Goal: Task Accomplishment & Management: Use online tool/utility

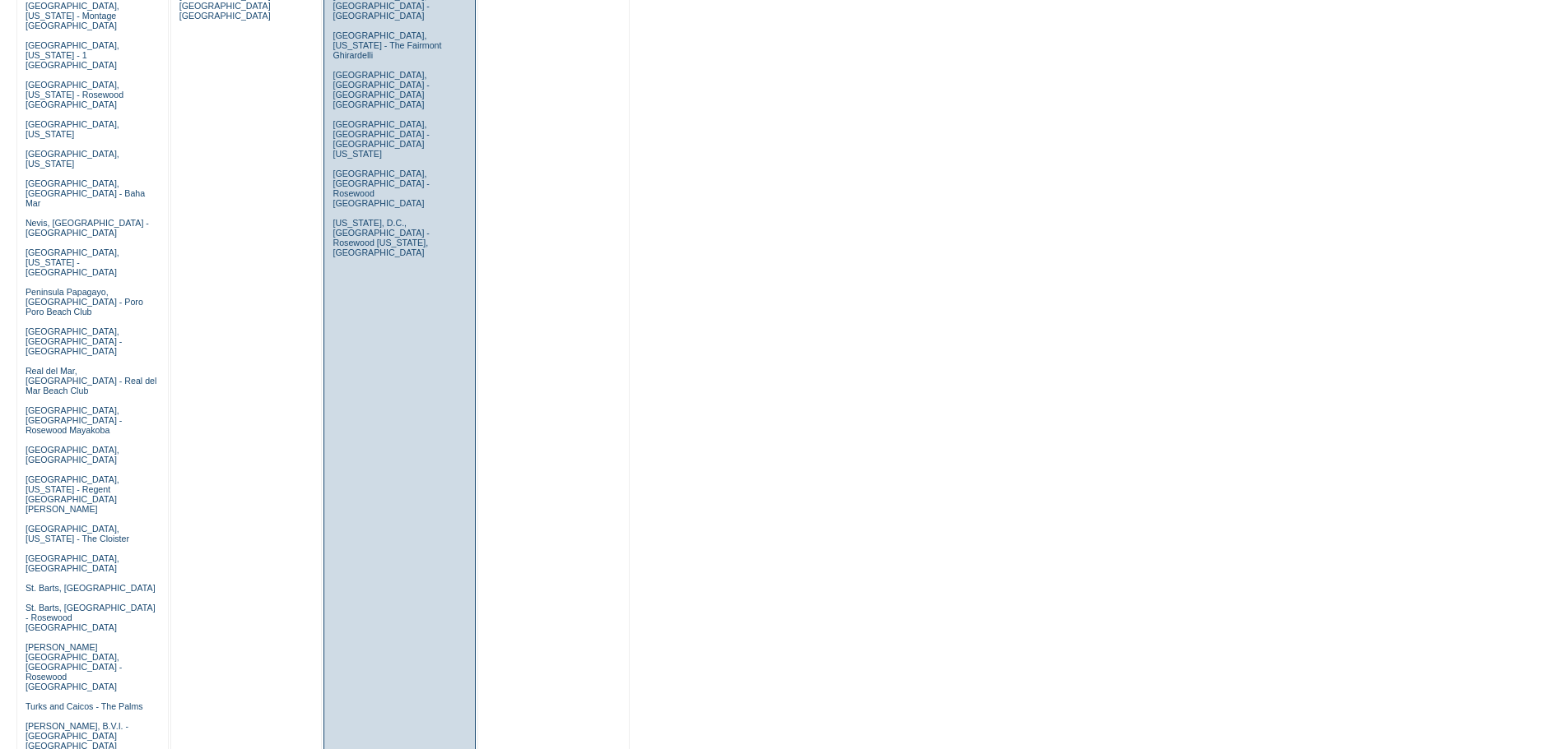
scroll to position [1208, 0]
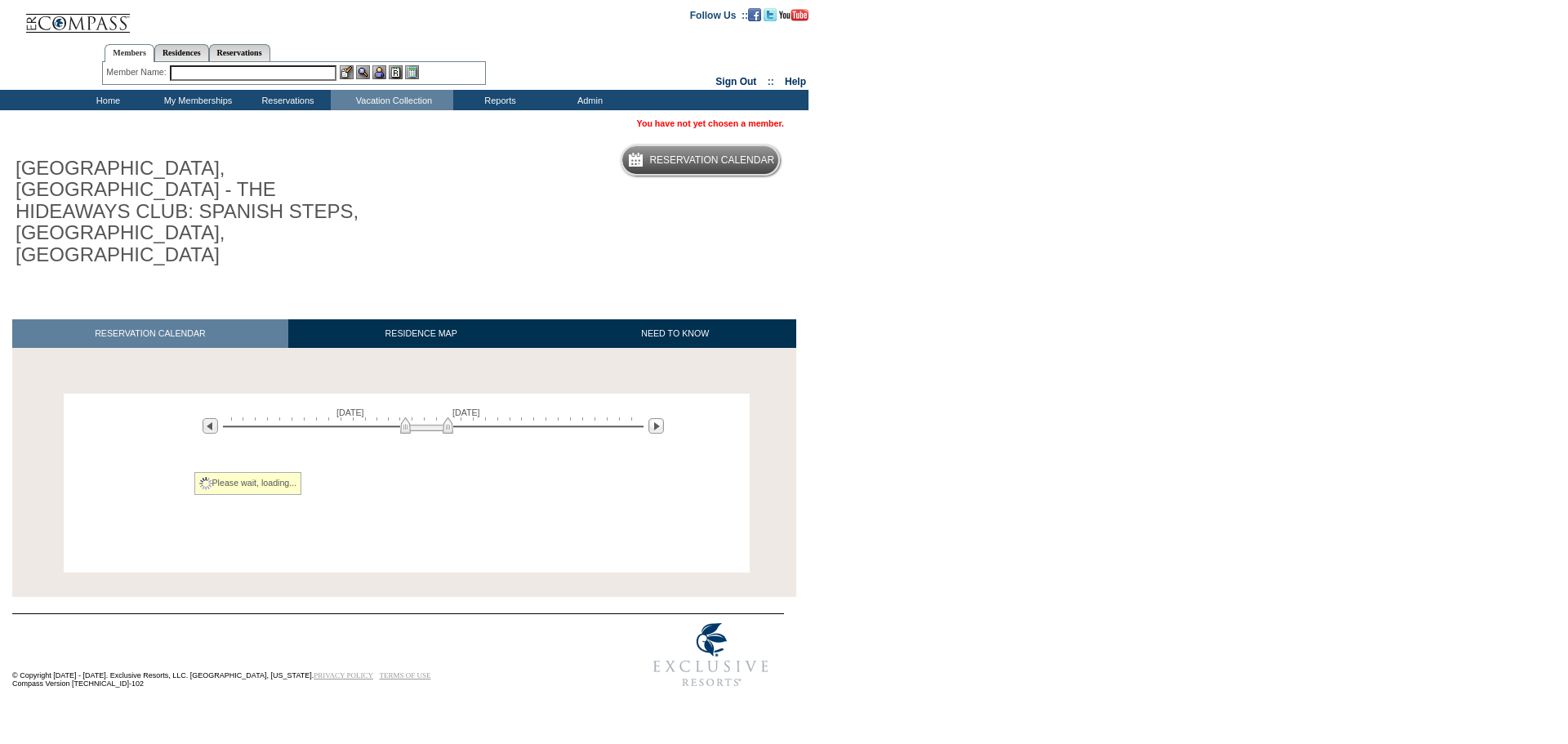
click at [427, 417] on div at bounding box center [433, 425] width 421 height 16
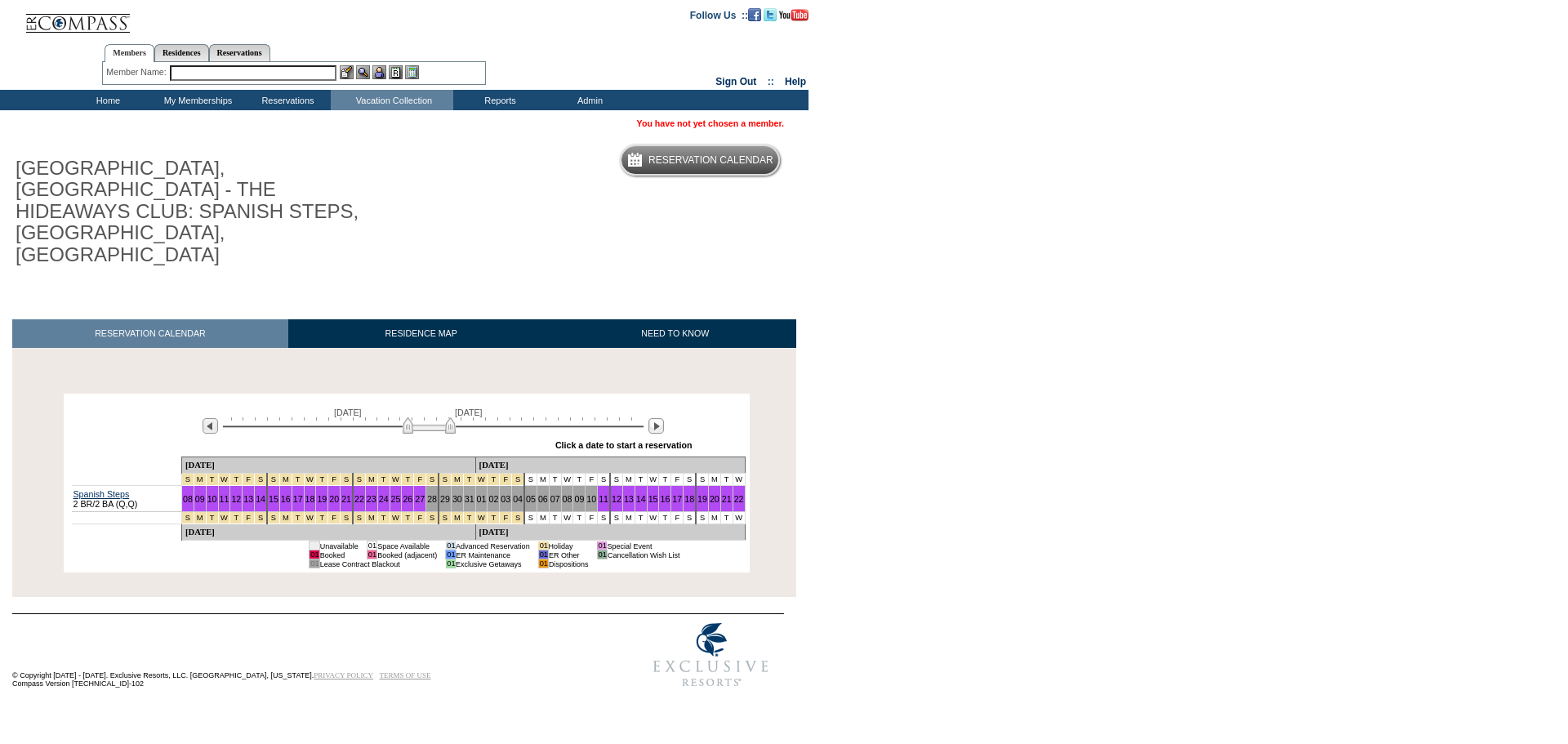
click at [450, 417] on img at bounding box center [429, 425] width 53 height 16
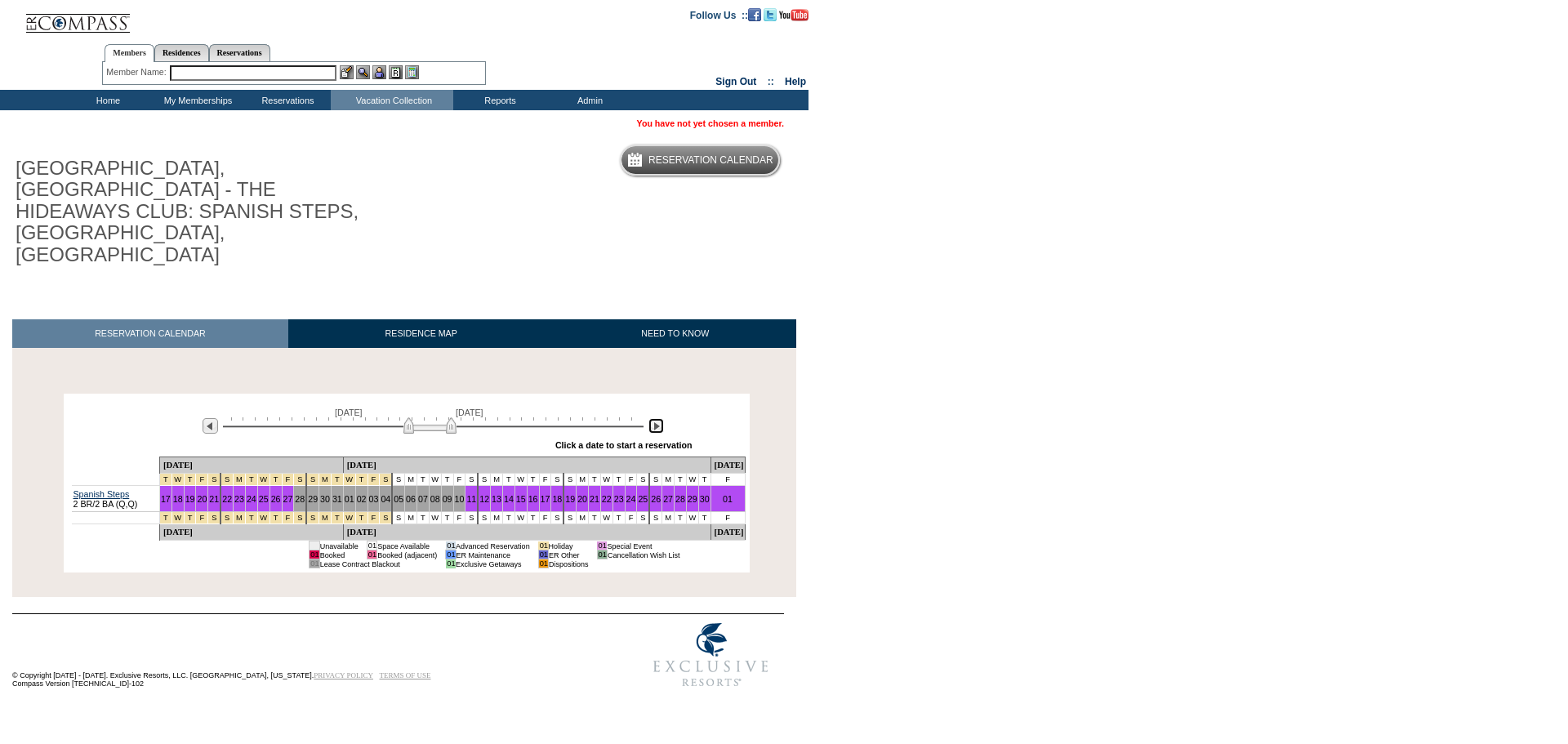
click at [654, 418] on img at bounding box center [656, 426] width 16 height 16
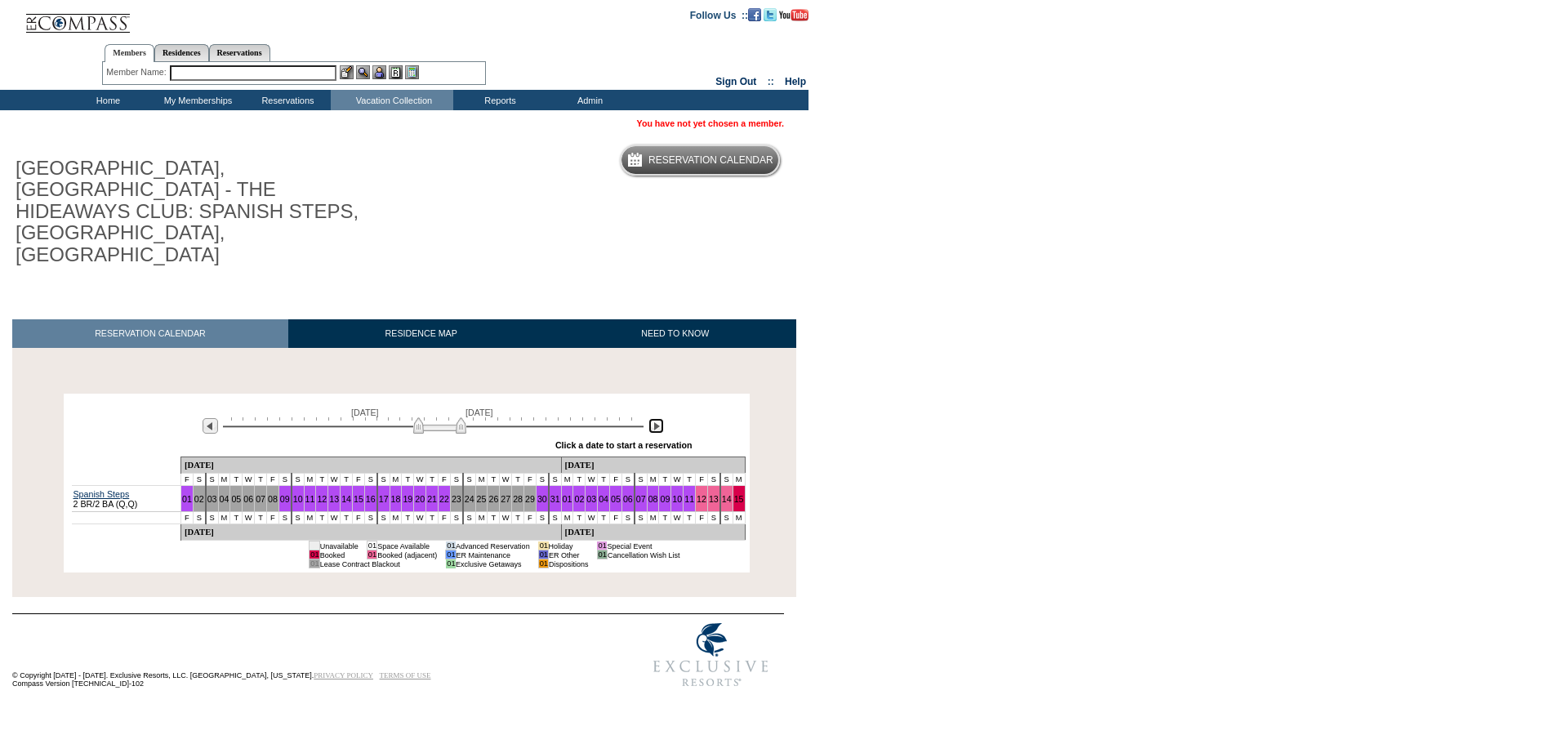
click at [418, 417] on img at bounding box center [439, 425] width 53 height 16
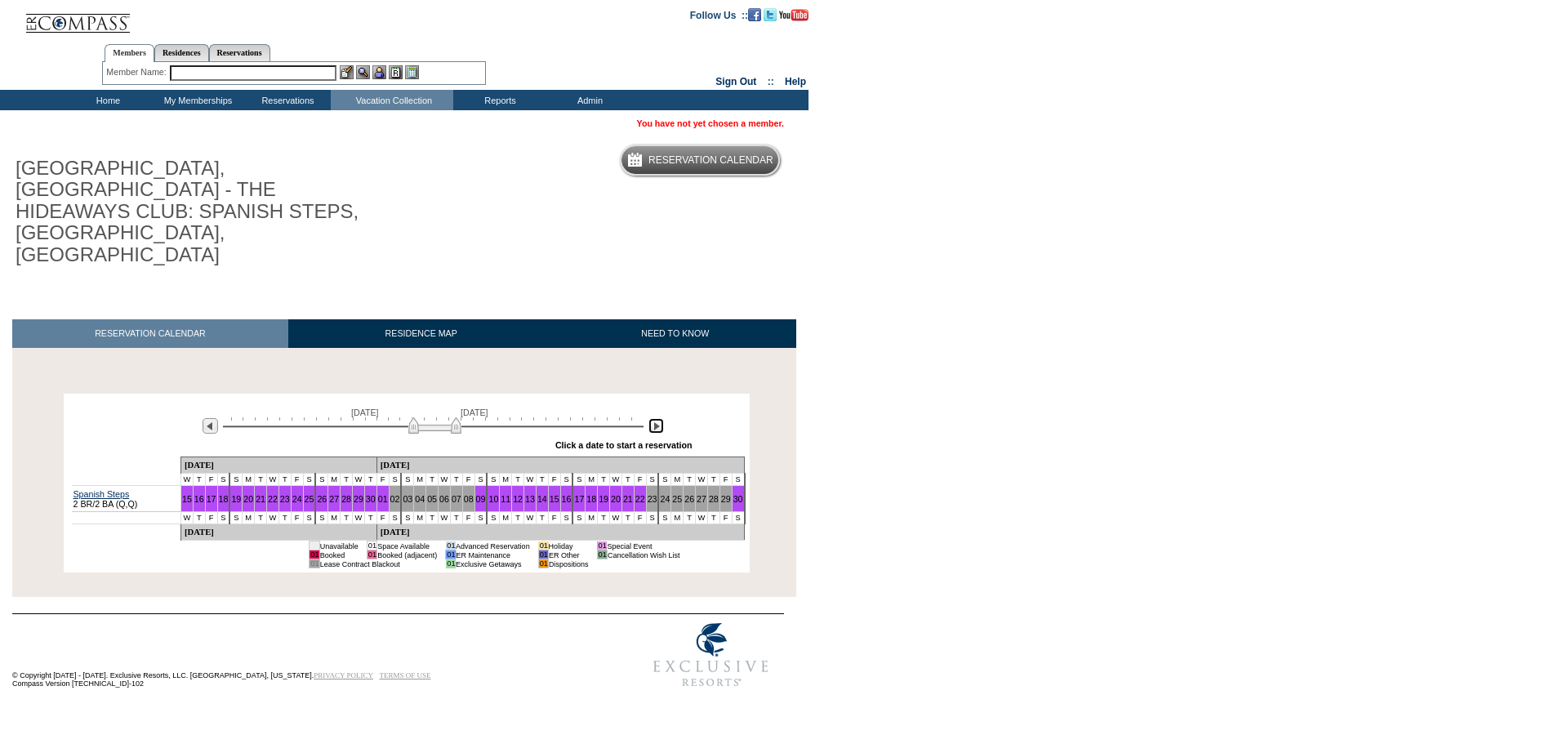
click at [415, 417] on img at bounding box center [434, 425] width 53 height 16
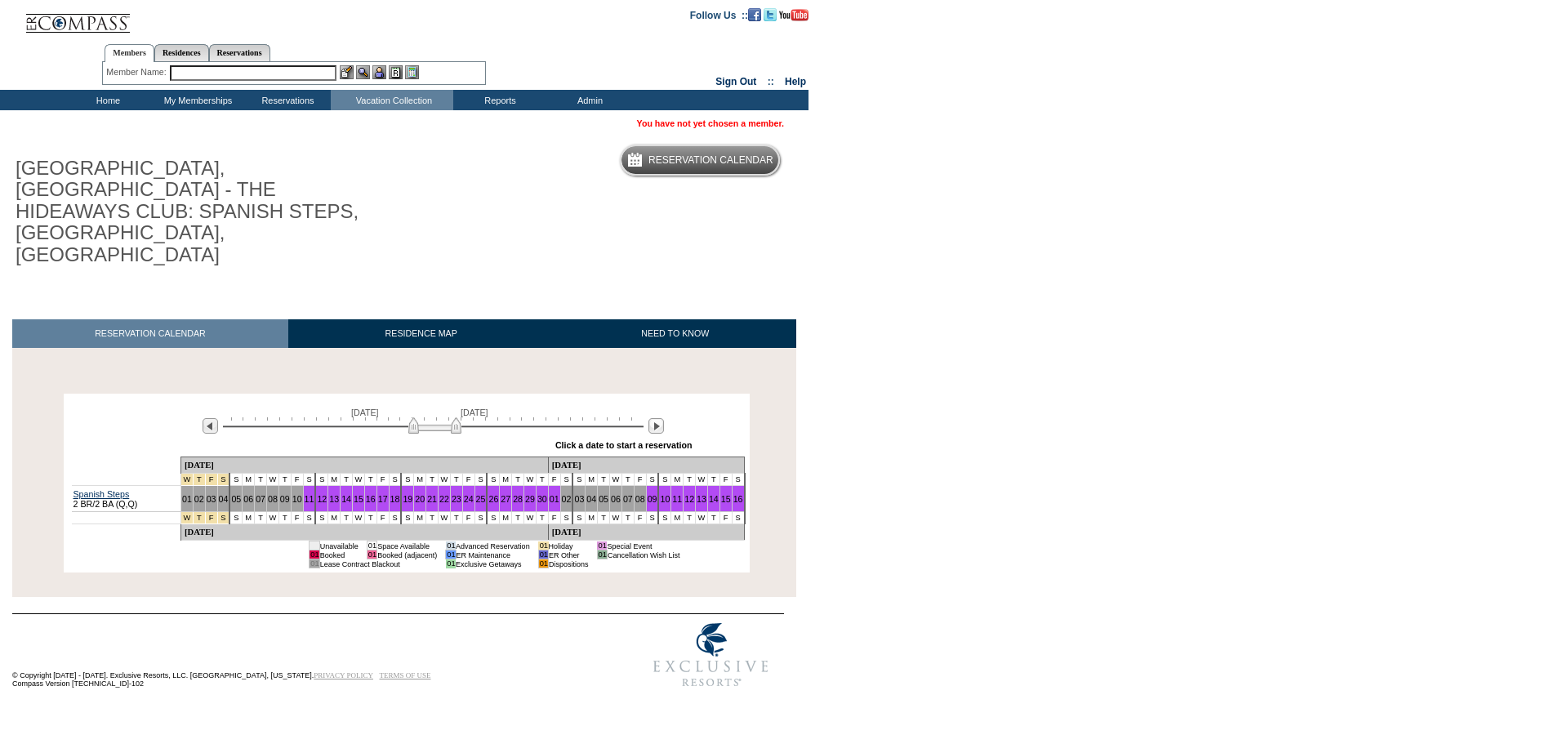
click at [298, 75] on input "text" at bounding box center [253, 73] width 167 height 16
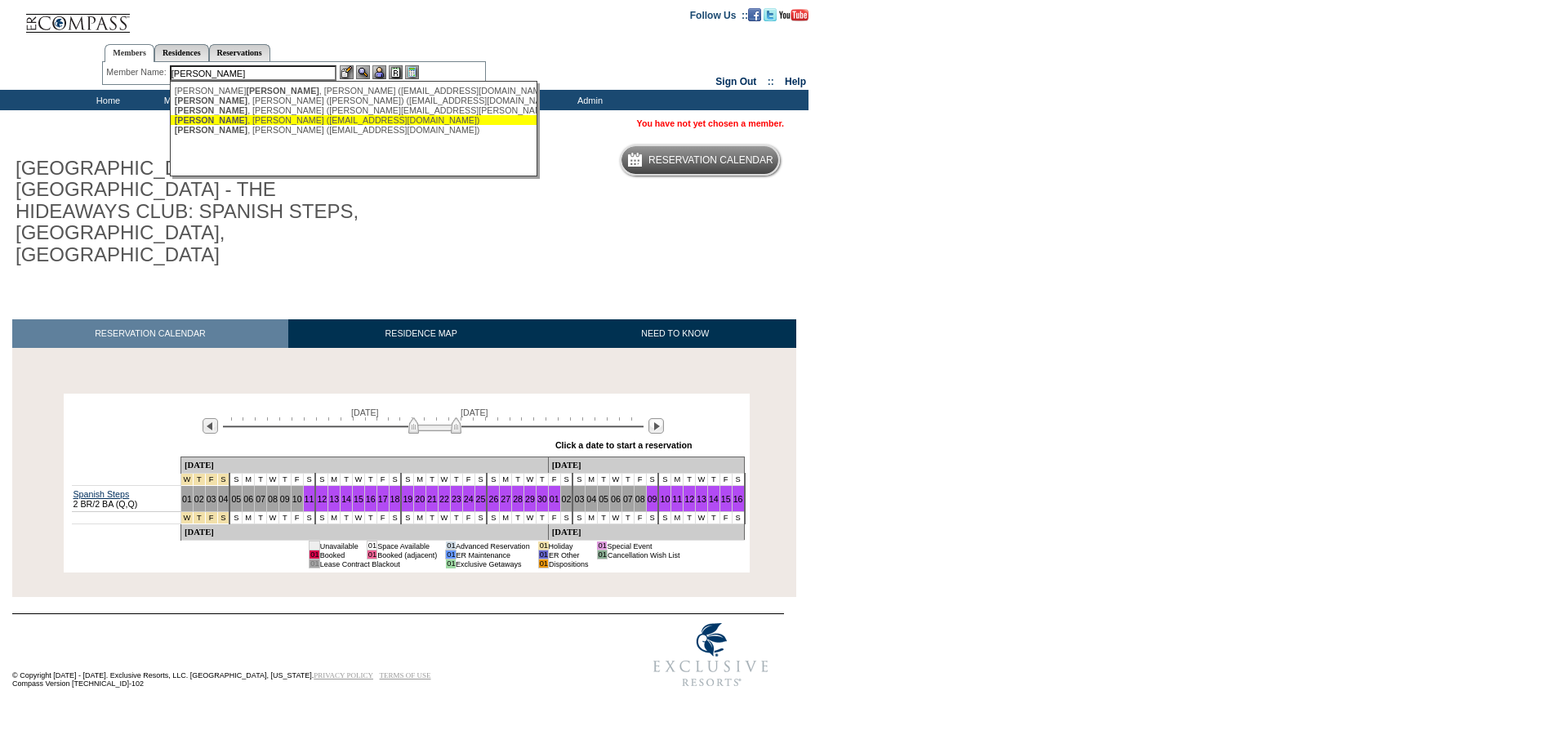
click at [298, 122] on div "Medina , Karen (karenmedina@me.com)" at bounding box center [354, 120] width 360 height 10
type input "Medina, Karen (karenmedina@me.com)"
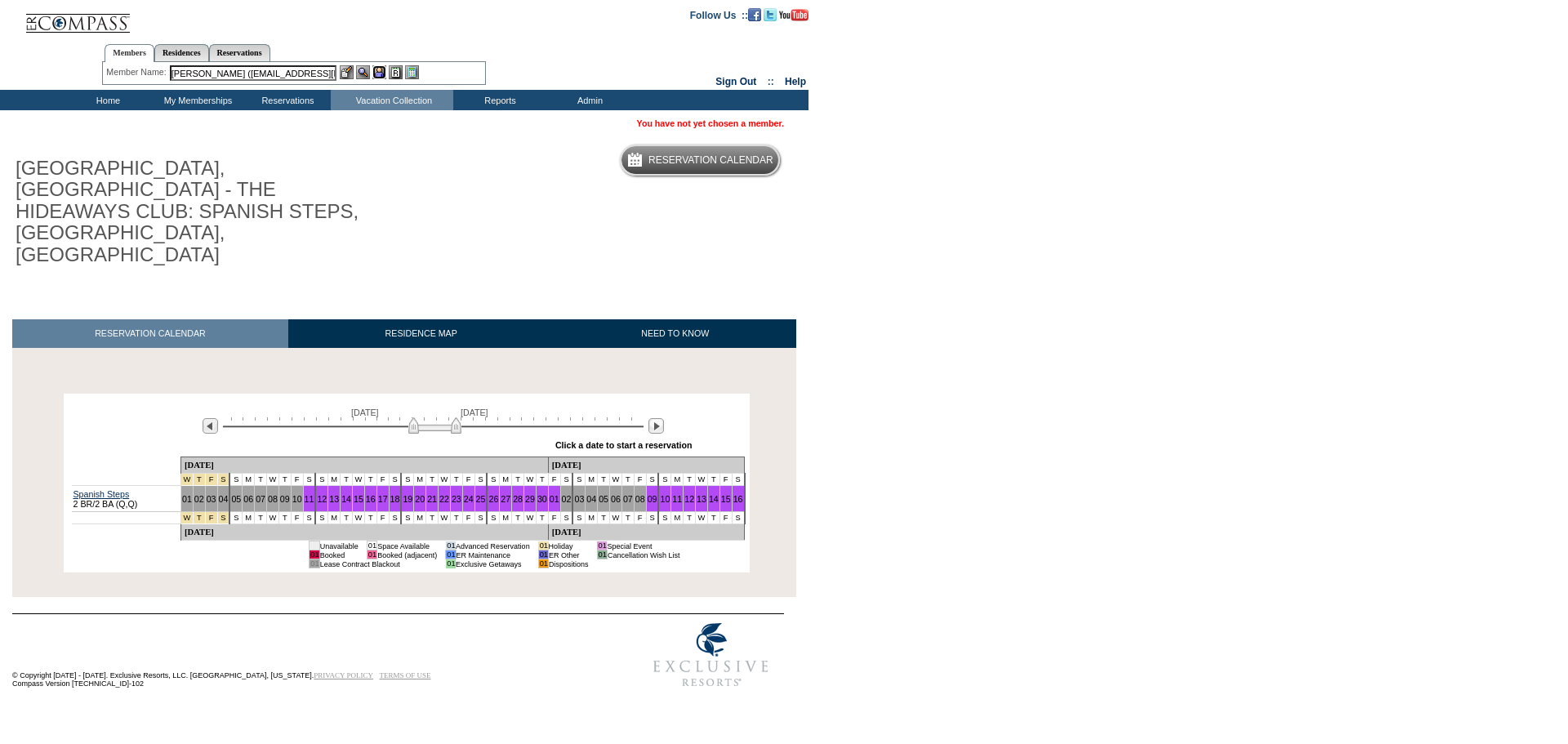
click at [377, 71] on img at bounding box center [379, 72] width 14 height 14
click at [359, 71] on img at bounding box center [363, 72] width 14 height 14
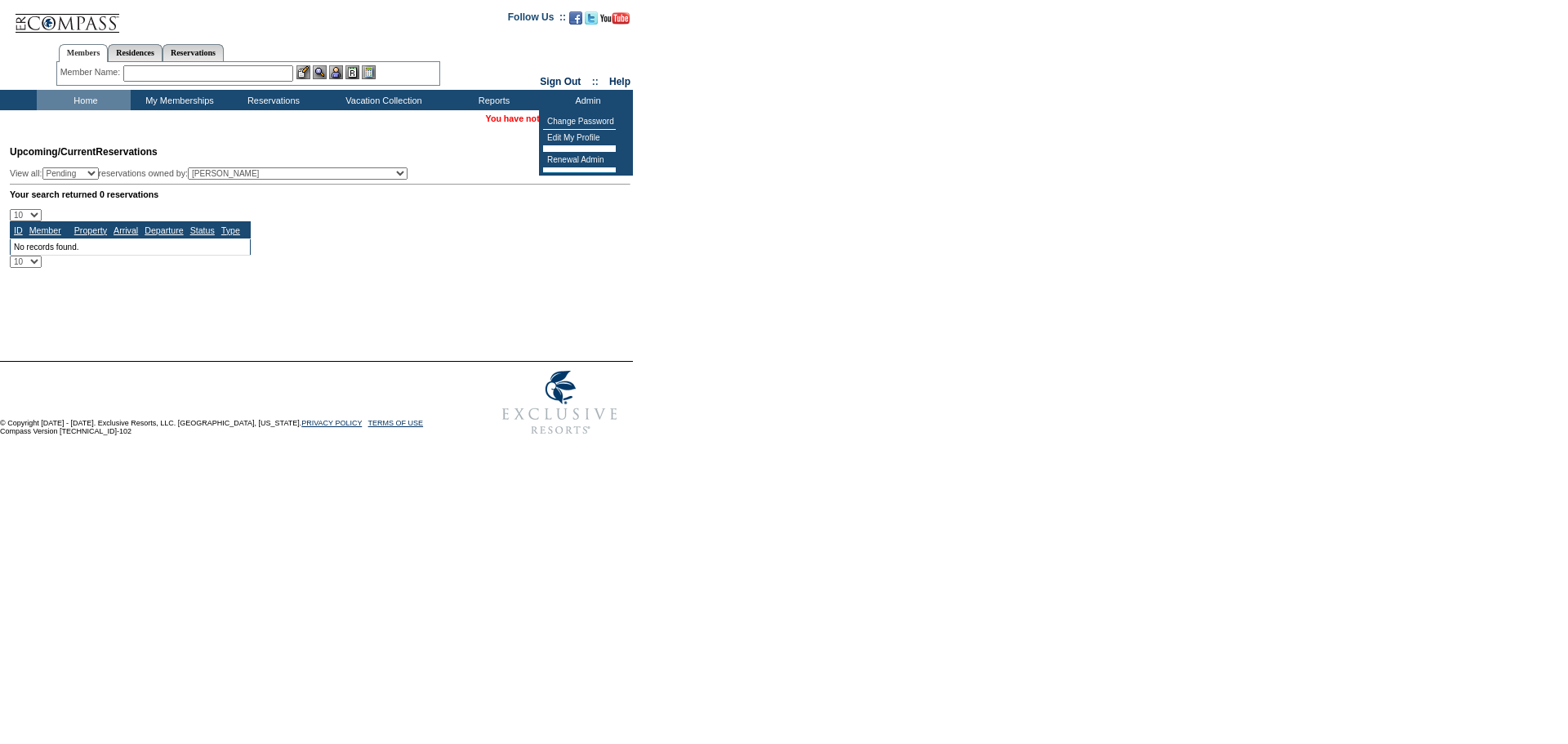
click at [242, 80] on input "text" at bounding box center [208, 73] width 170 height 16
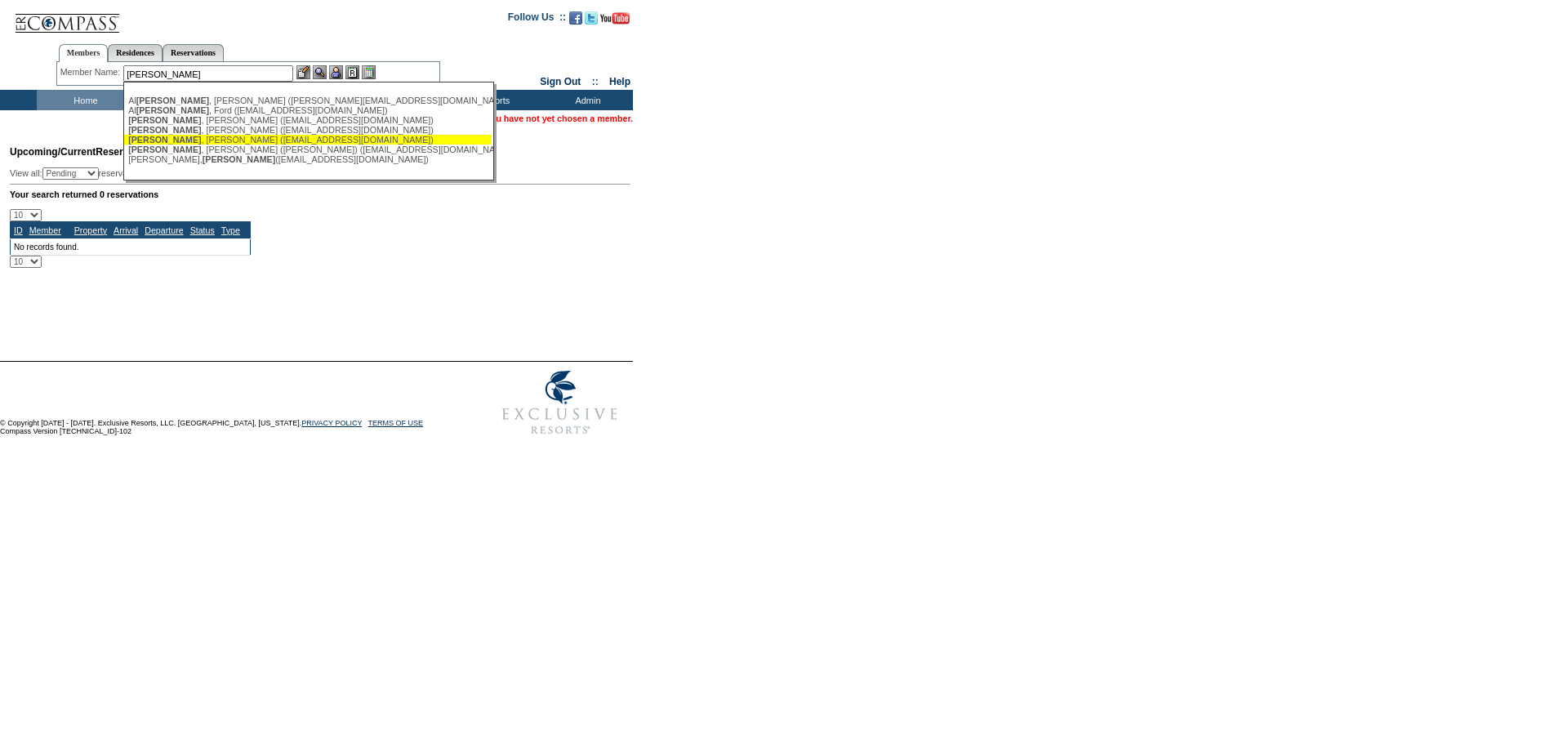
click at [260, 138] on div "Britton , Loretta (lrbritton@yahoo.com)" at bounding box center [307, 140] width 360 height 10
type input "Britton, Loretta (lrbritton@yahoo.com)"
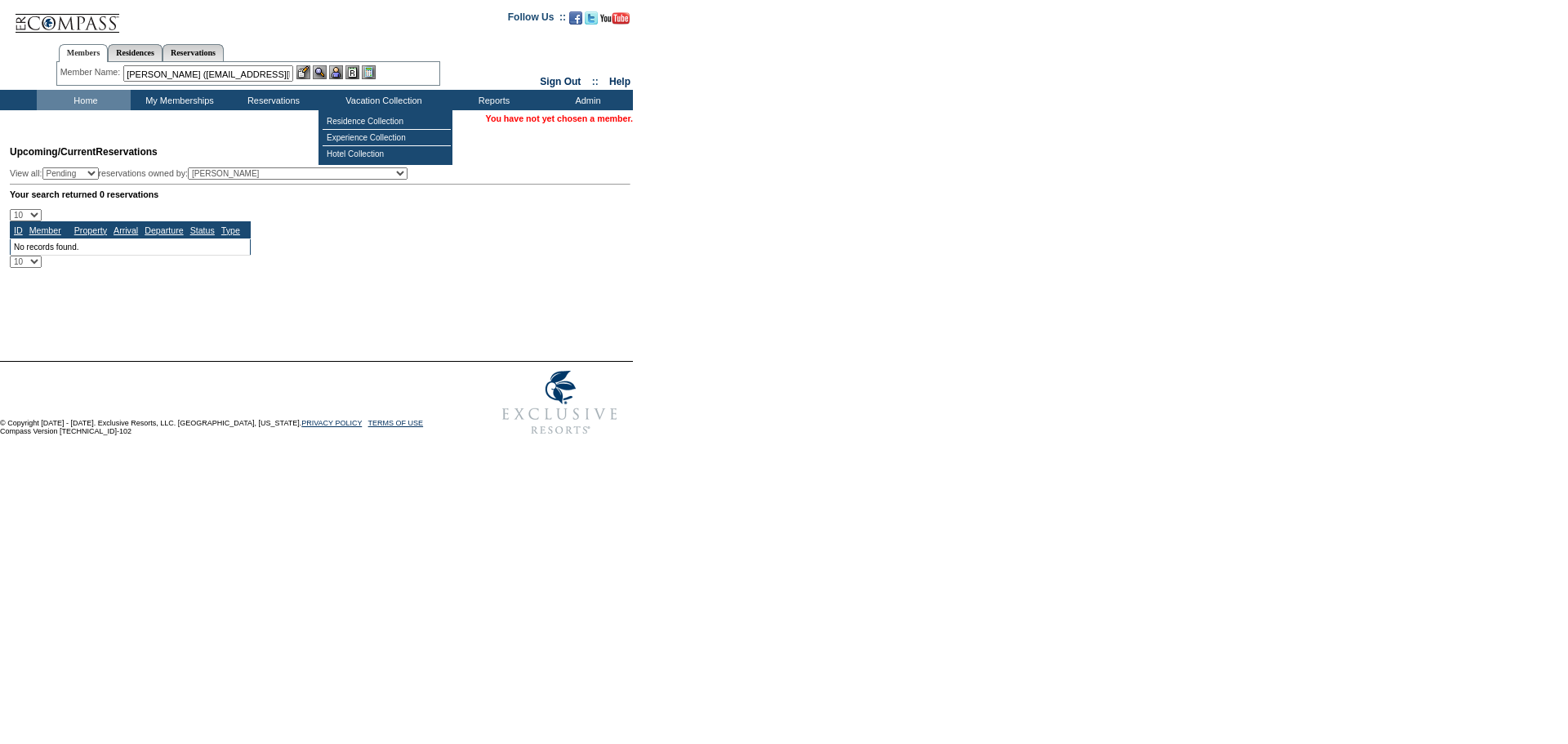
click at [339, 68] on img at bounding box center [336, 72] width 14 height 14
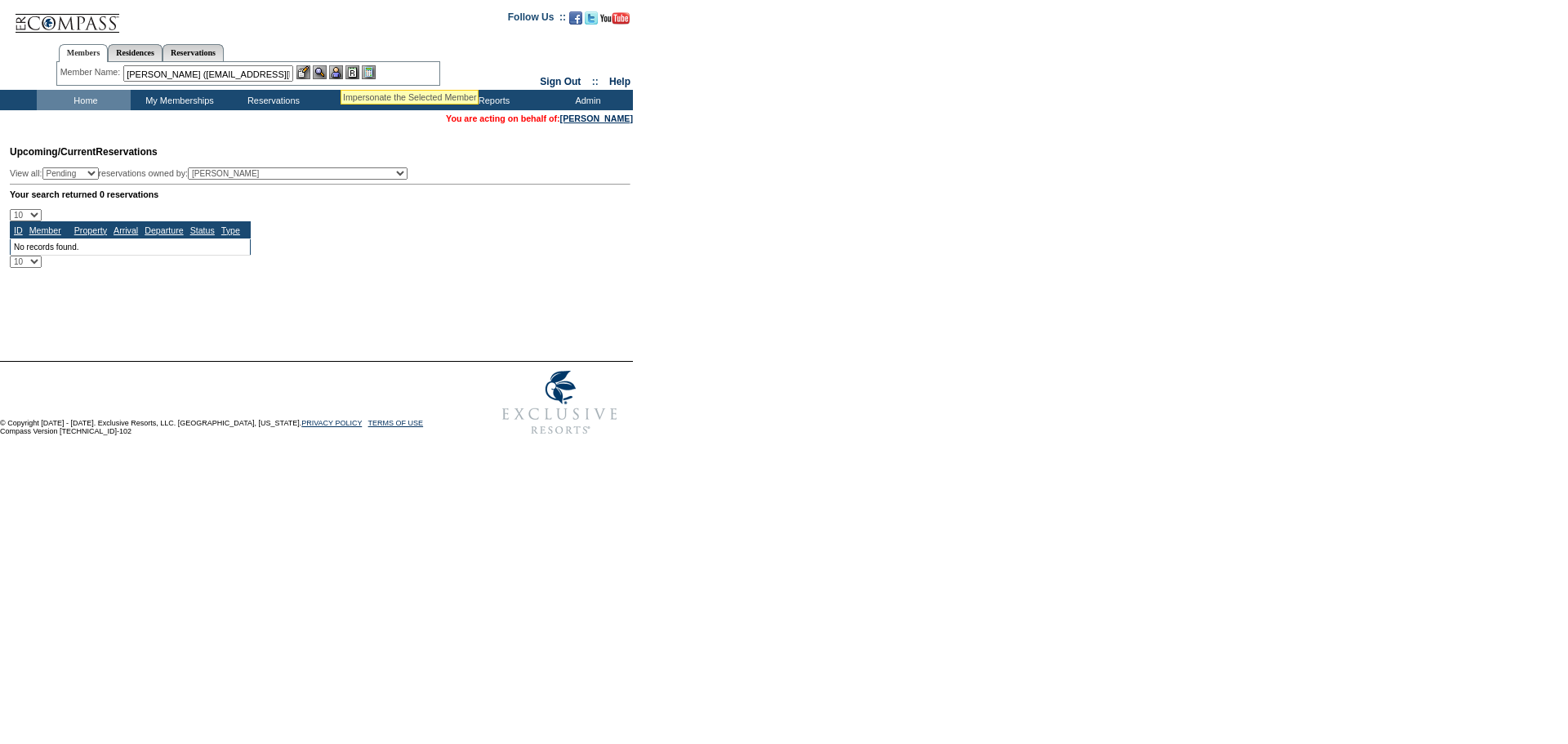
click at [319, 68] on img at bounding box center [320, 72] width 14 height 14
